Goal: Transaction & Acquisition: Download file/media

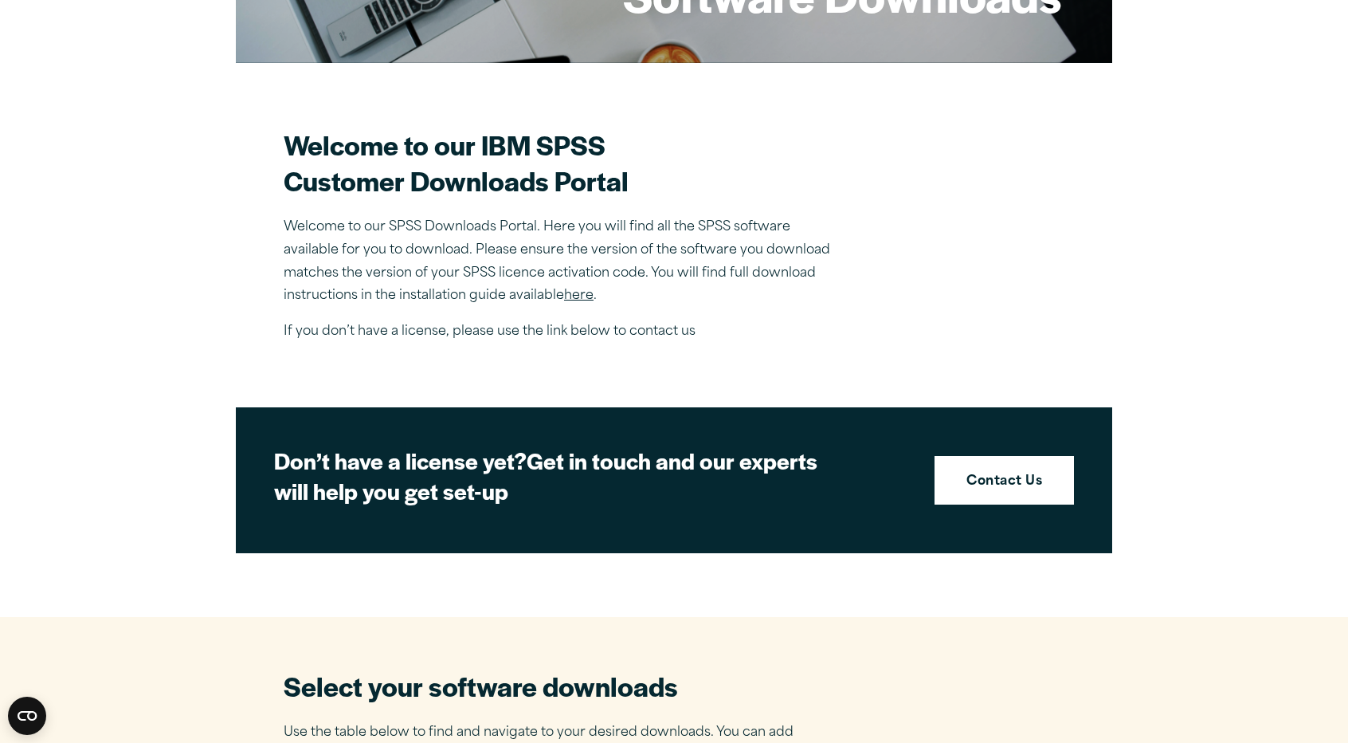
scroll to position [319, 0]
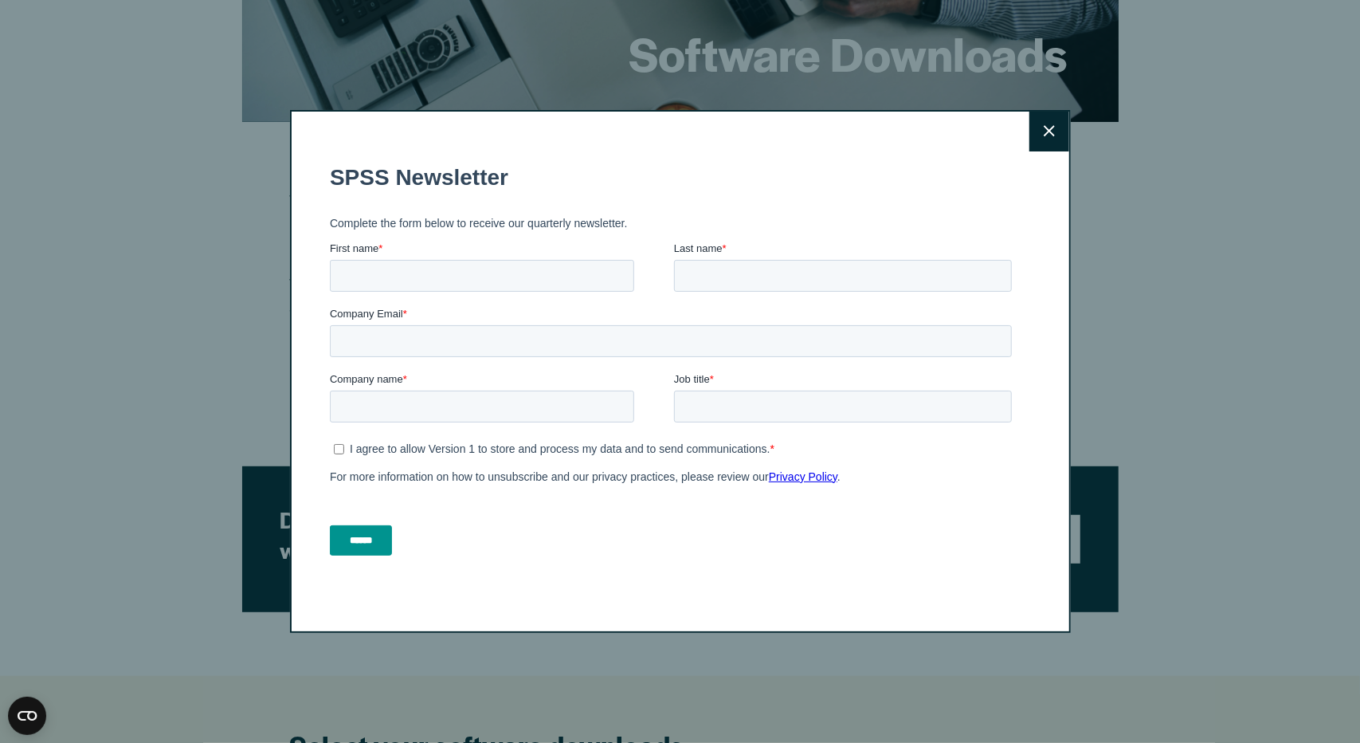
click at [1044, 130] on icon at bounding box center [1049, 131] width 11 height 12
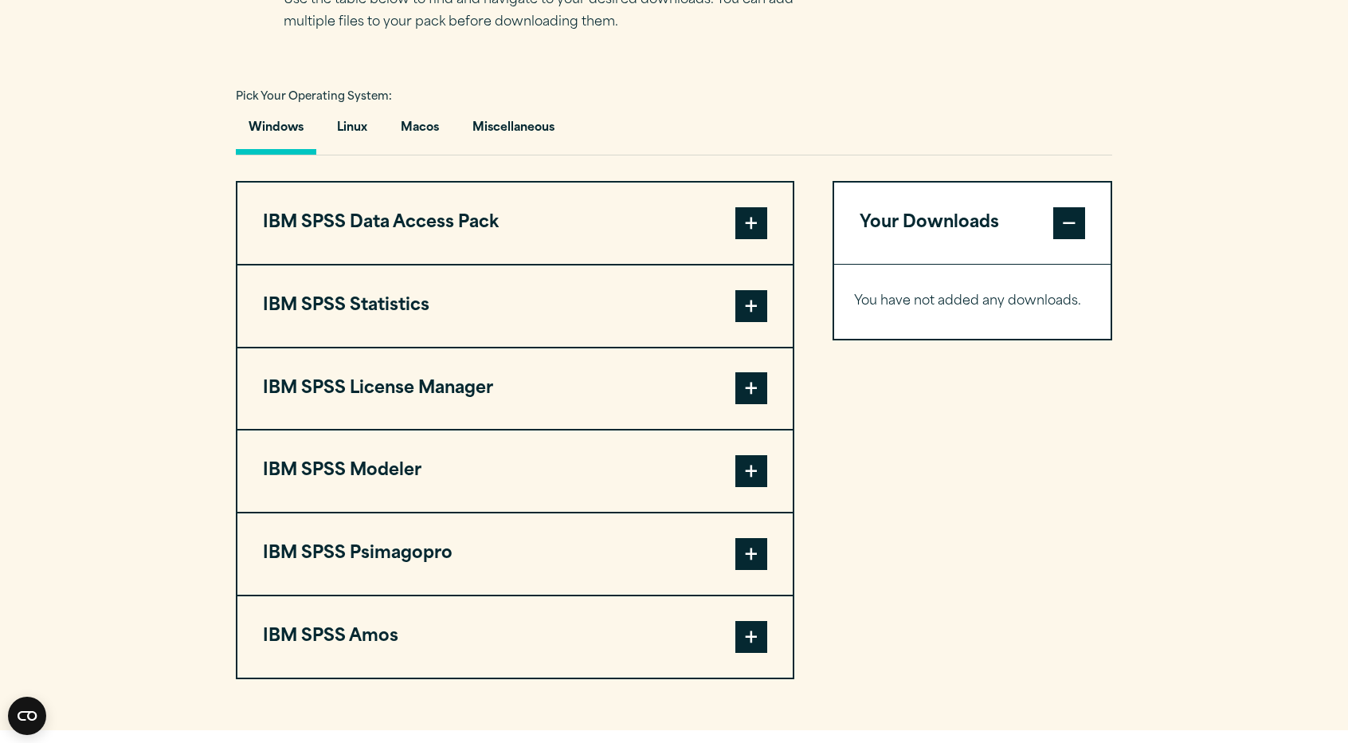
scroll to position [1115, 0]
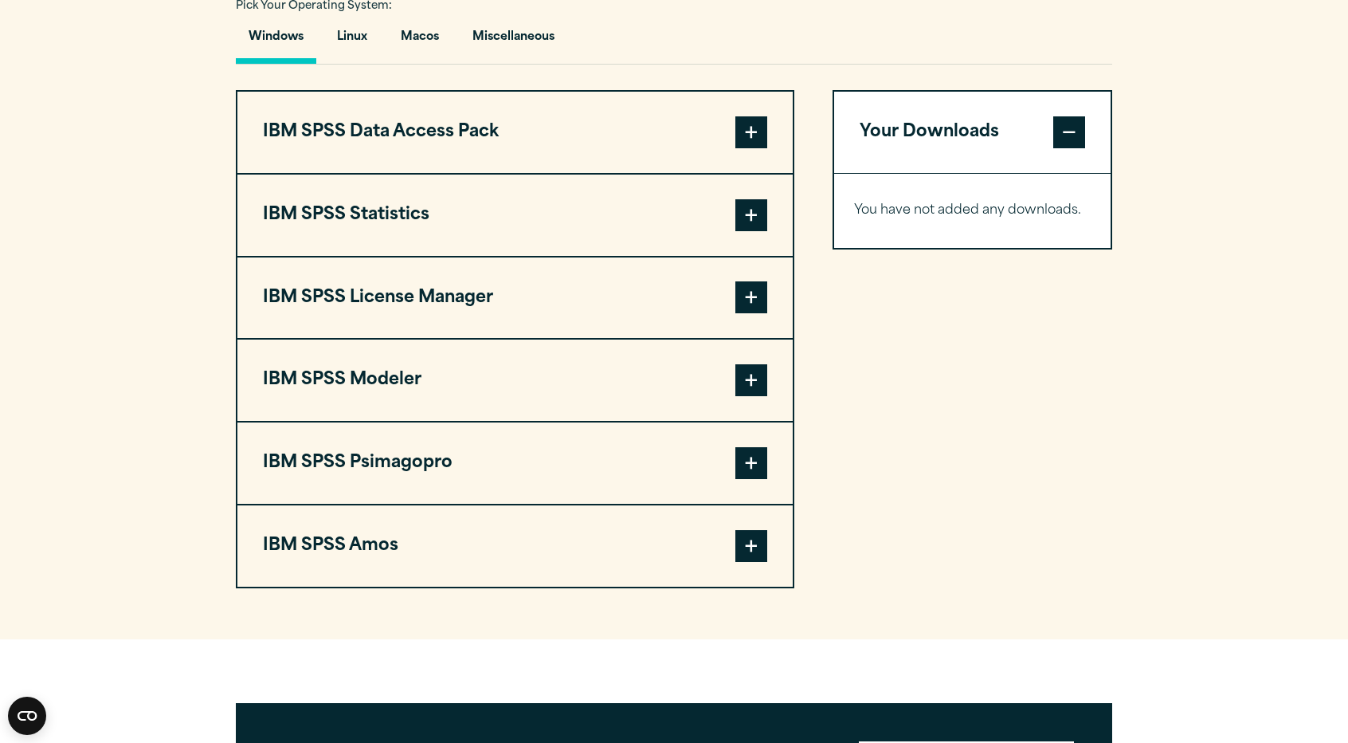
scroll to position [1115, 0]
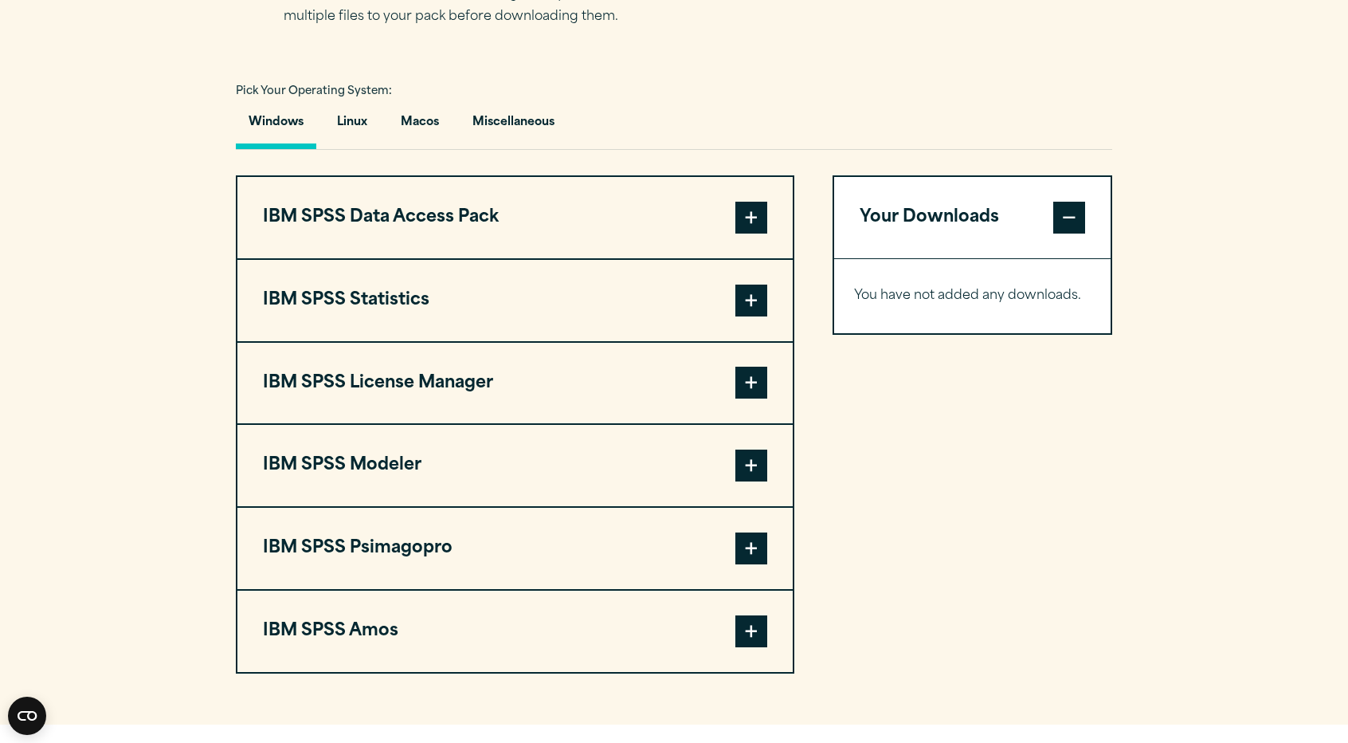
click at [749, 208] on span at bounding box center [751, 218] width 32 height 32
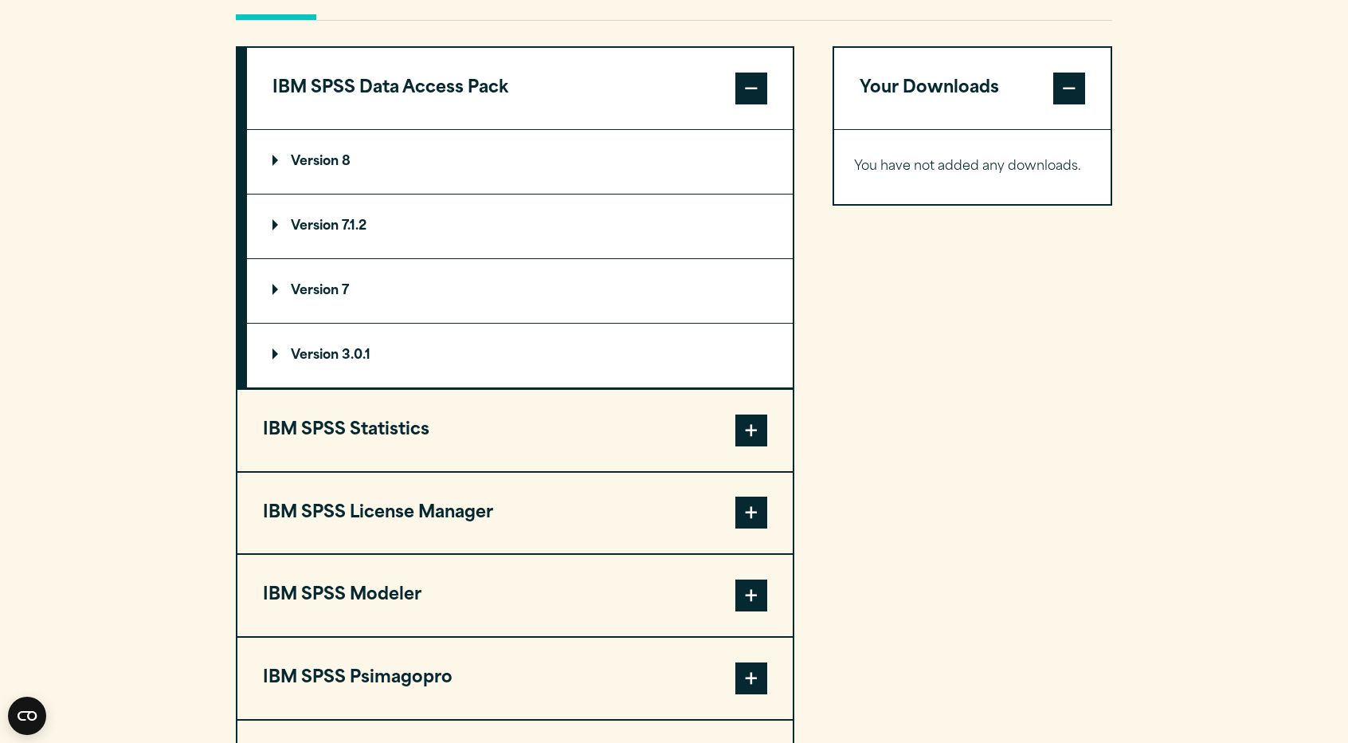
scroll to position [1275, 0]
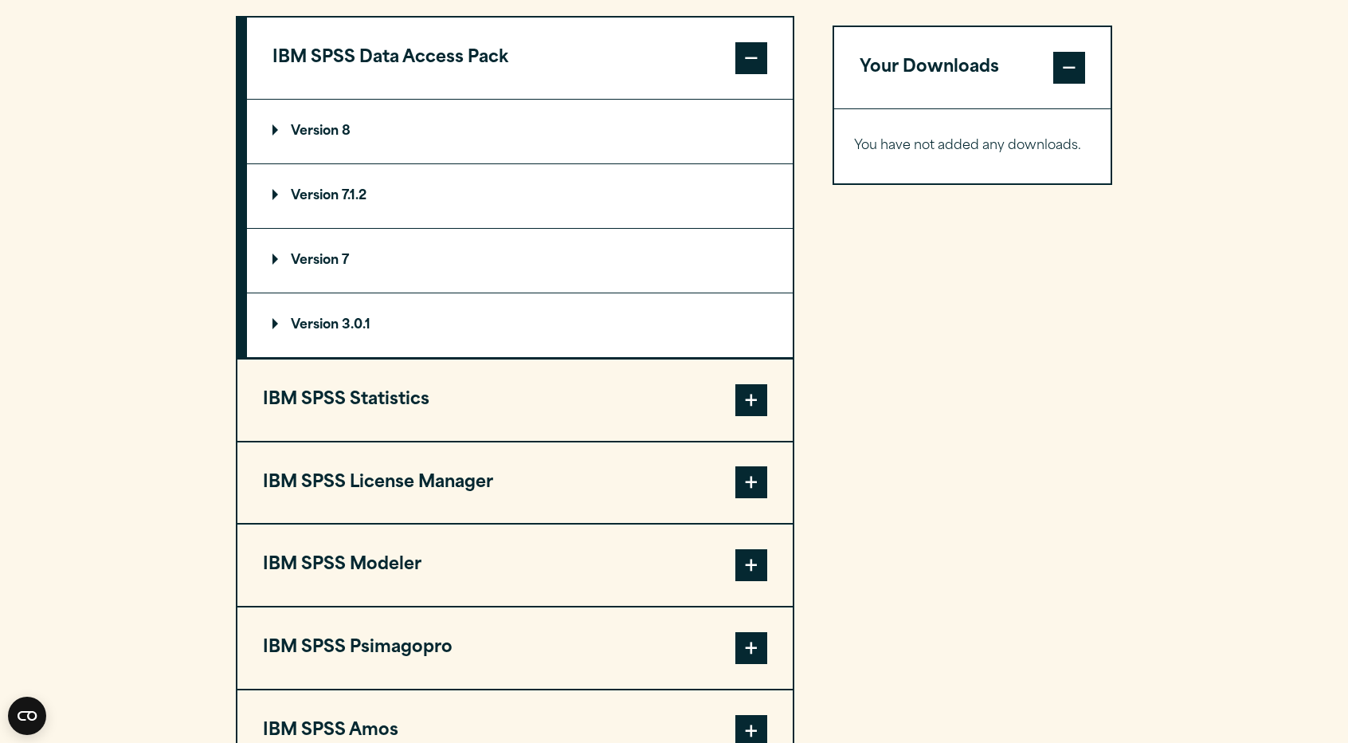
click at [752, 396] on span at bounding box center [751, 400] width 32 height 32
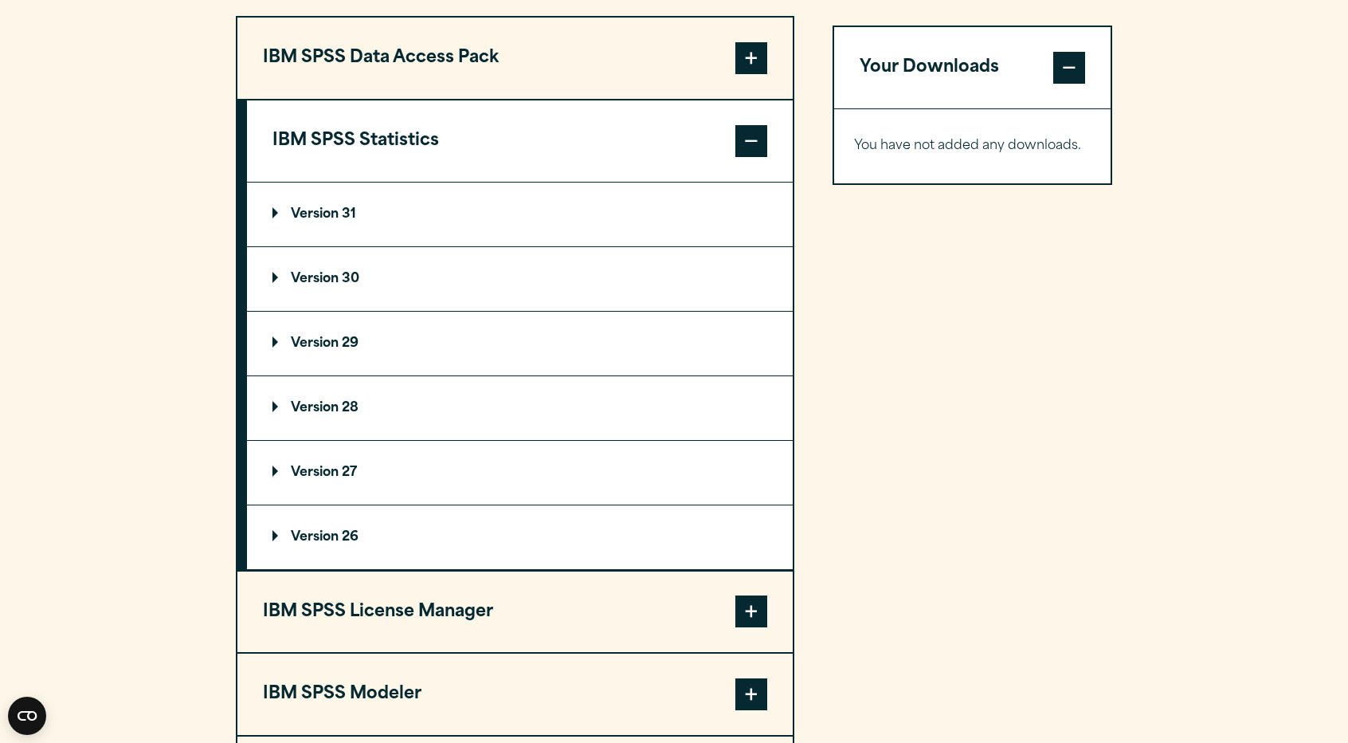
click at [269, 273] on summary "Version 30" at bounding box center [520, 279] width 546 height 64
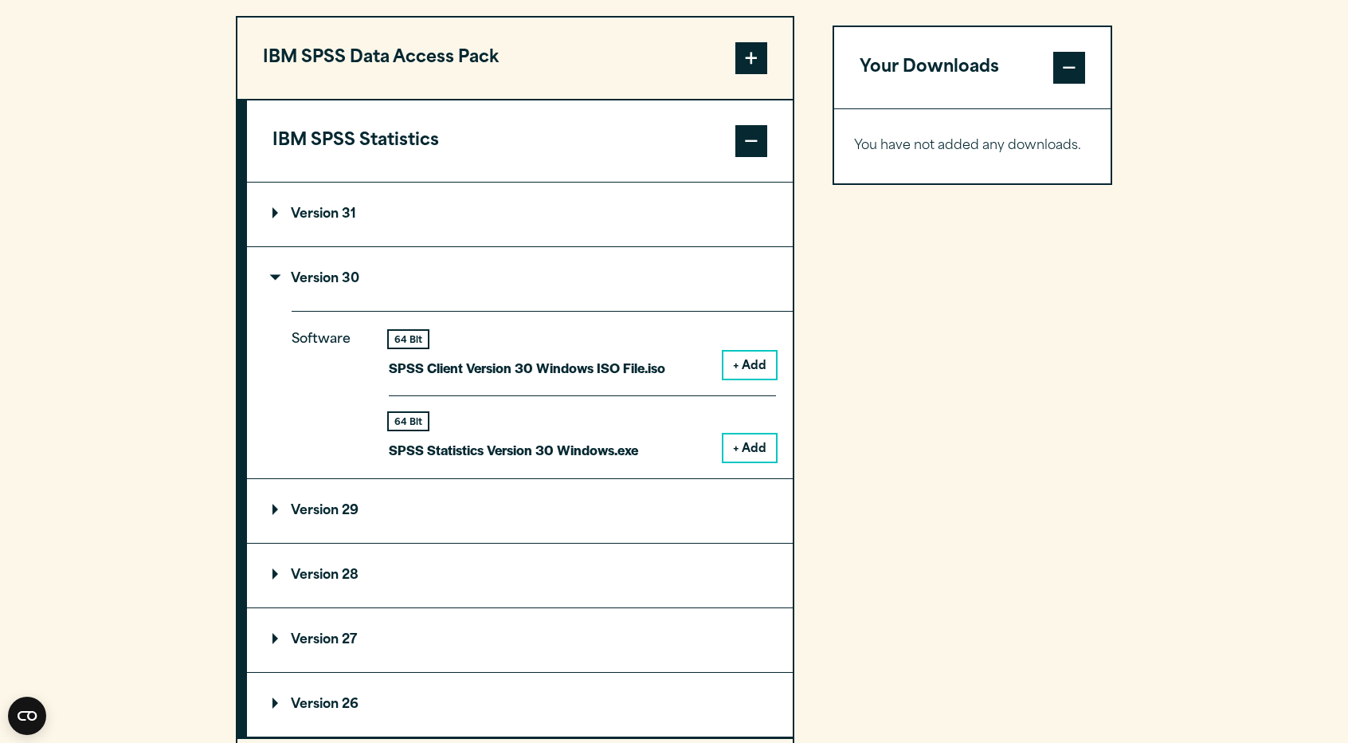
click at [754, 449] on button "+ Add" at bounding box center [749, 447] width 53 height 27
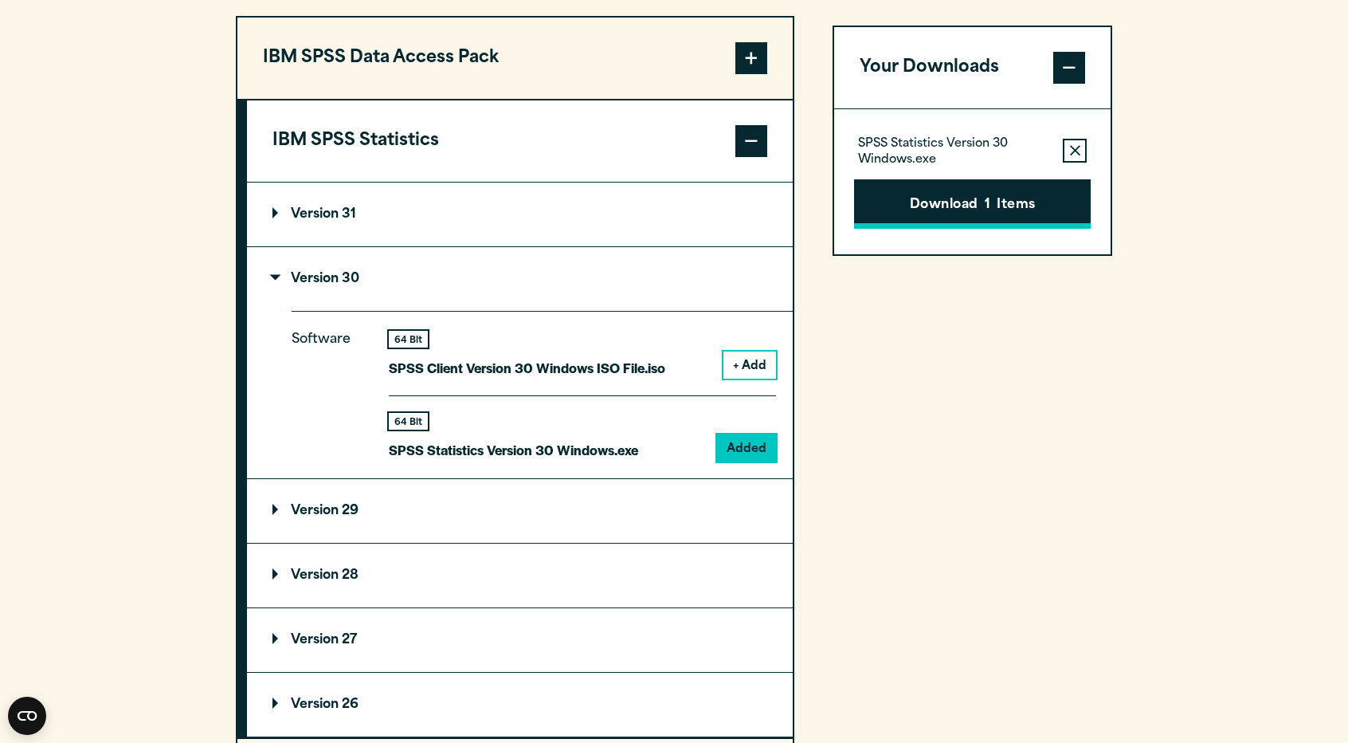
click at [958, 197] on button "Download 1 Items" at bounding box center [972, 203] width 237 height 49
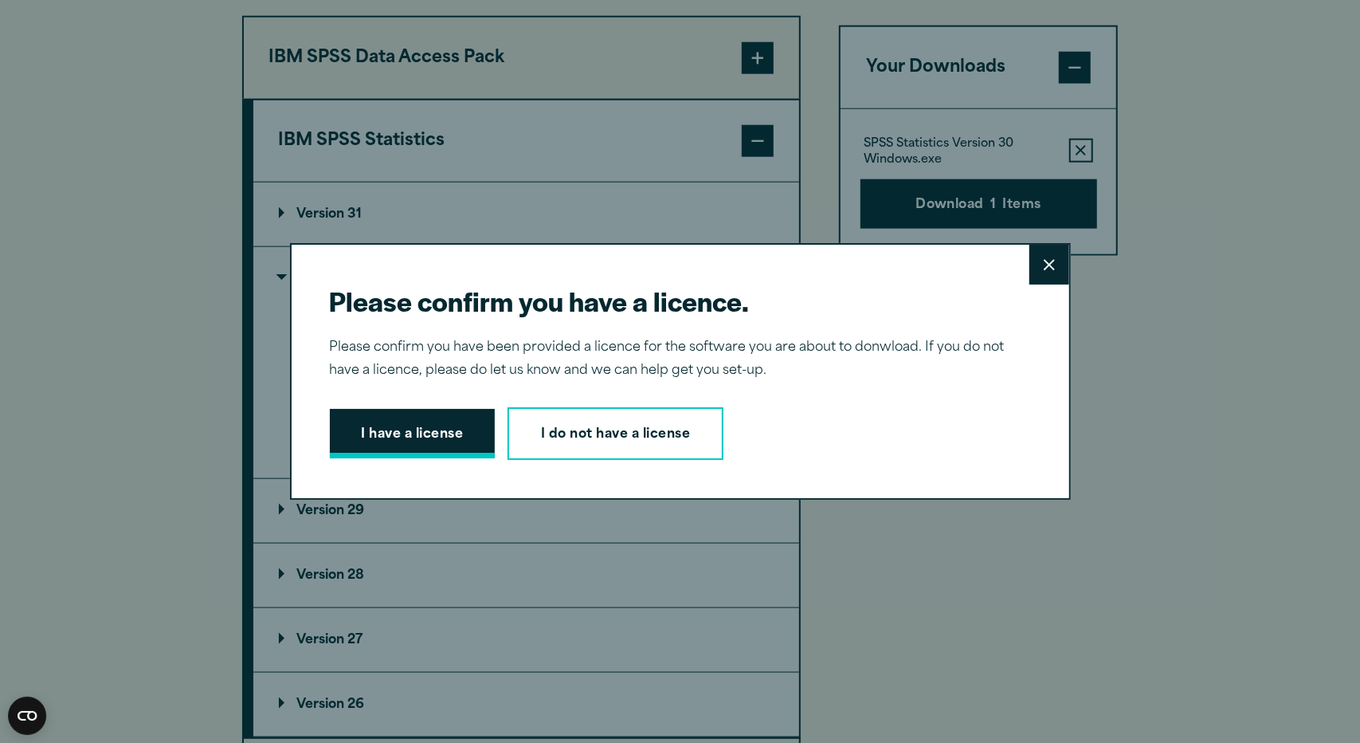
click at [437, 433] on button "I have a license" at bounding box center [413, 433] width 166 height 49
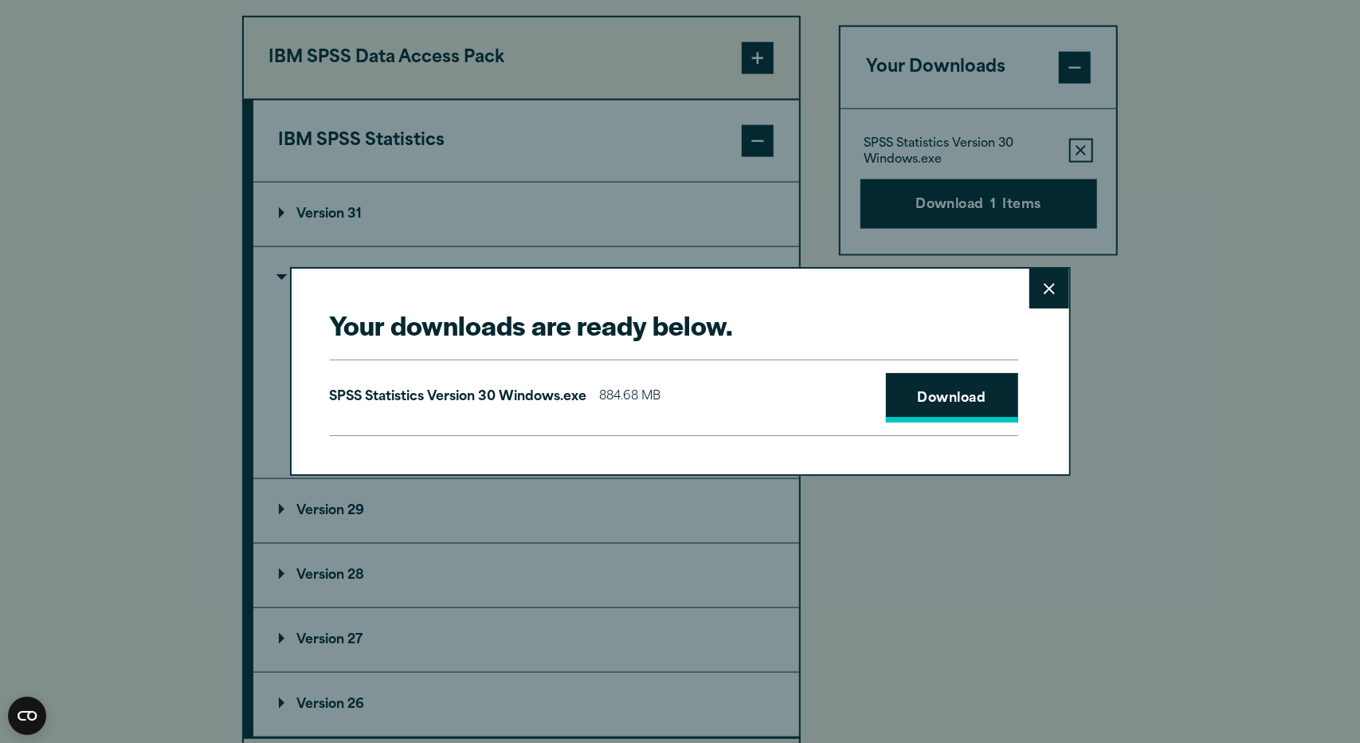
click at [917, 417] on link "Download" at bounding box center [952, 397] width 132 height 49
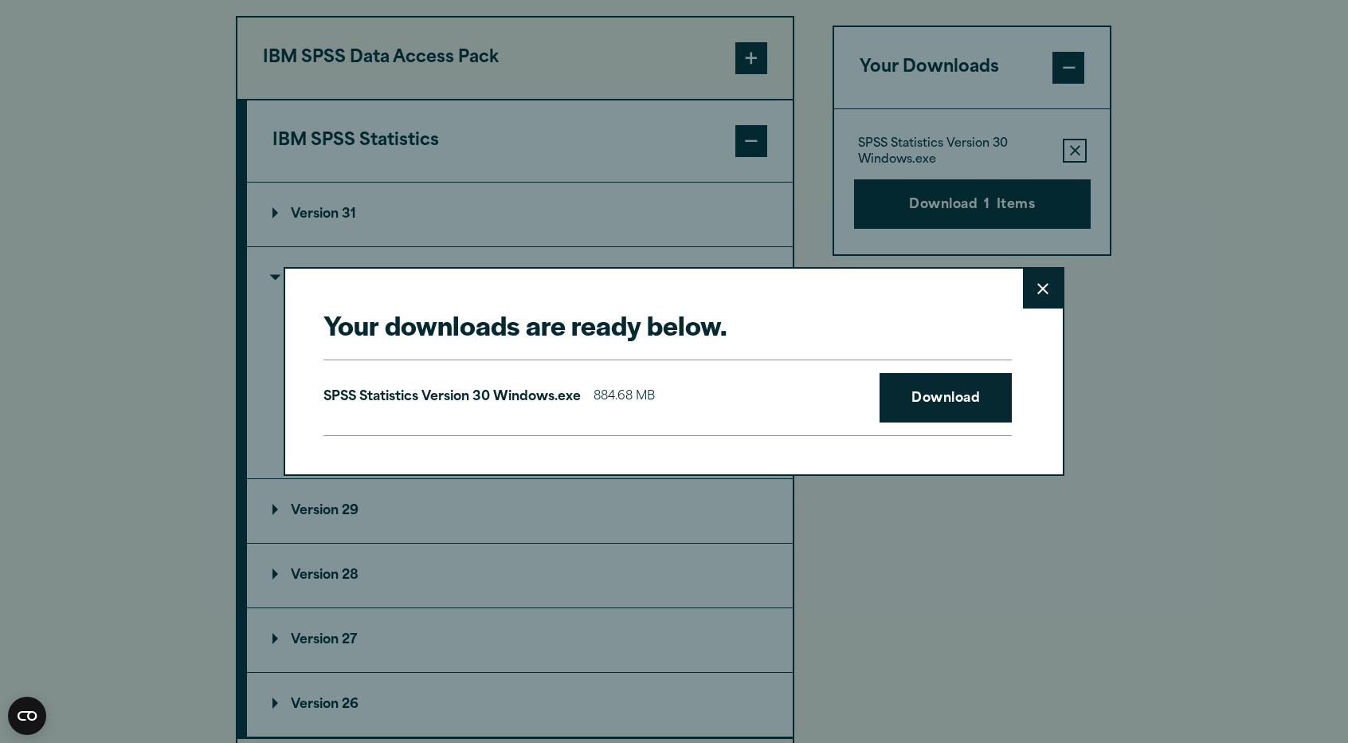
click at [1052, 595] on div "Your downloads are ready below. Close SPSS Statistics Version 30 Windows.exe 88…" at bounding box center [674, 371] width 1348 height 743
